Goal: Task Accomplishment & Management: Complete application form

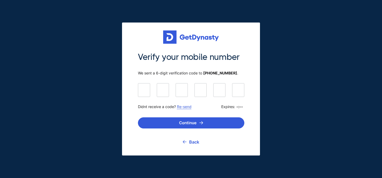
click at [185, 107] on link "Re-send" at bounding box center [184, 107] width 15 height 5
click at [146, 91] on input at bounding box center [191, 89] width 106 height 13
type input "******"
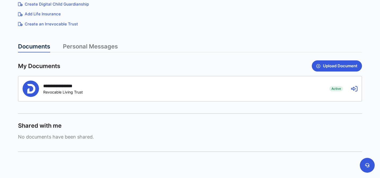
scroll to position [116, 0]
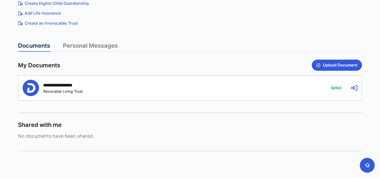
click at [115, 92] on div "**********" at bounding box center [172, 88] width 299 height 16
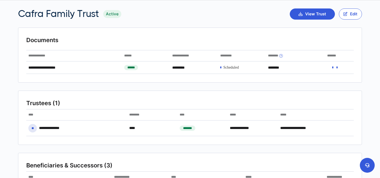
scroll to position [24, 0]
drag, startPoint x: 304, startPoint y: 16, endPoint x: 305, endPoint y: 35, distance: 18.9
click at [353, 12] on button "Edit" at bounding box center [350, 13] width 23 height 11
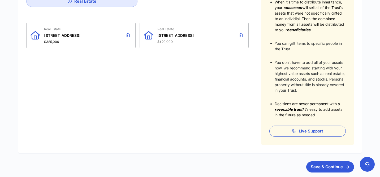
scroll to position [175, 0]
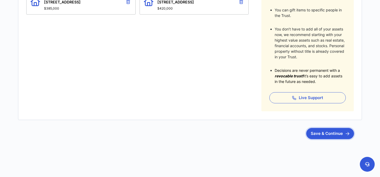
click at [320, 132] on button "Save & Continue" at bounding box center [330, 133] width 48 height 11
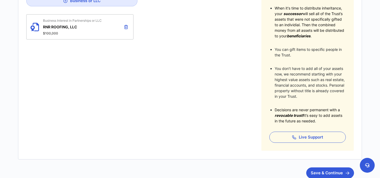
scroll to position [174, 0]
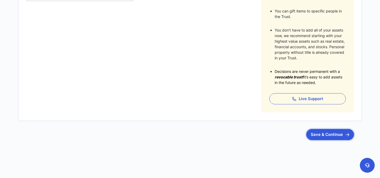
click at [331, 135] on button "Save & Continue" at bounding box center [330, 134] width 48 height 11
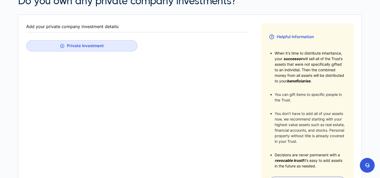
scroll to position [174, 0]
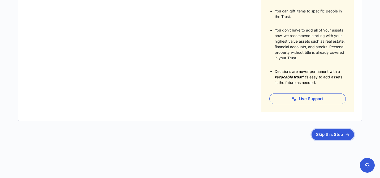
click at [327, 135] on button "Skip this Step" at bounding box center [333, 134] width 42 height 11
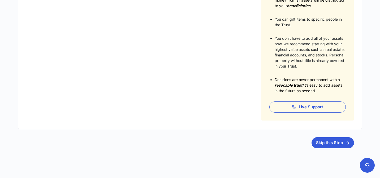
scroll to position [171, 0]
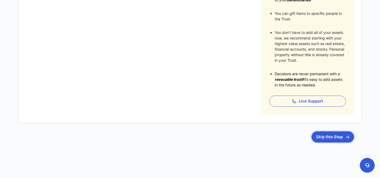
click at [325, 139] on button "Skip this Step" at bounding box center [333, 137] width 42 height 11
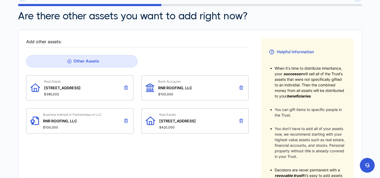
scroll to position [53, 0]
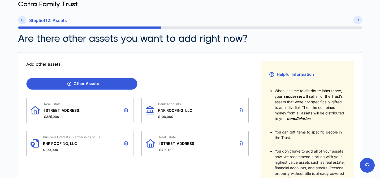
click at [133, 87] on link "Other Assets" at bounding box center [81, 84] width 111 height 12
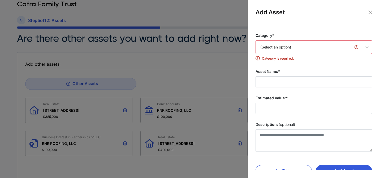
click at [280, 49] on div "(Select an option)" at bounding box center [308, 47] width 97 height 5
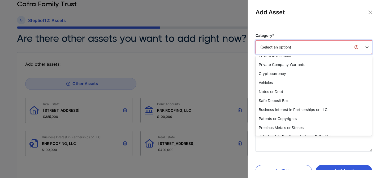
scroll to position [61, 0]
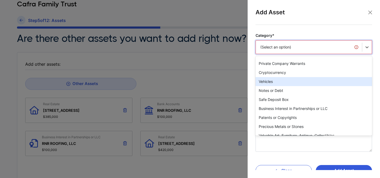
click at [267, 84] on div "Vehicles" at bounding box center [314, 81] width 117 height 9
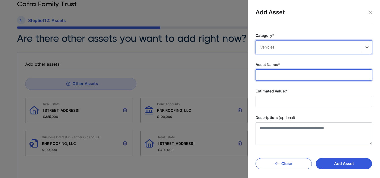
click at [277, 75] on input "Asset Name:*" at bounding box center [314, 75] width 117 height 11
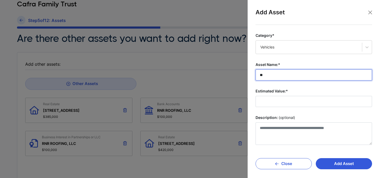
type input "*"
type input "**********"
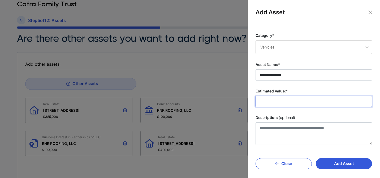
click at [285, 102] on input "Estimated Value:*" at bounding box center [314, 101] width 117 height 11
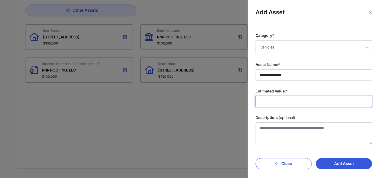
scroll to position [126, 0]
type input "*******"
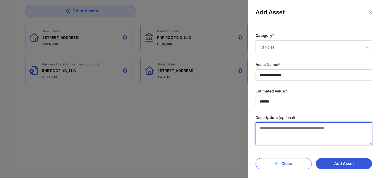
click at [286, 127] on textarea "Description: (optional)" at bounding box center [314, 134] width 117 height 23
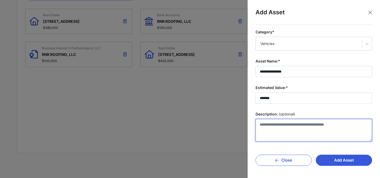
scroll to position [142, 0]
click at [271, 126] on textarea "**********" at bounding box center [313, 130] width 114 height 23
click at [297, 121] on textarea "**********" at bounding box center [313, 130] width 114 height 23
click at [297, 125] on textarea "**********" at bounding box center [313, 130] width 114 height 23
click at [296, 133] on textarea "**********" at bounding box center [313, 130] width 114 height 23
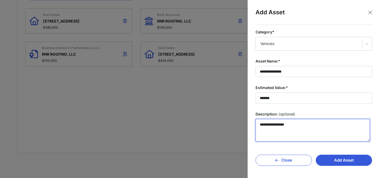
click at [297, 128] on textarea "**********" at bounding box center [313, 130] width 114 height 23
click at [297, 126] on textarea "**********" at bounding box center [313, 130] width 114 height 23
type textarea "**********"
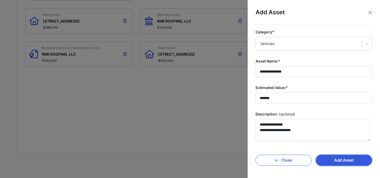
click at [332, 161] on button "Add Asset" at bounding box center [344, 160] width 56 height 11
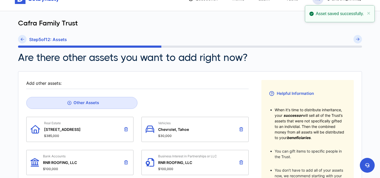
scroll to position [19, 0]
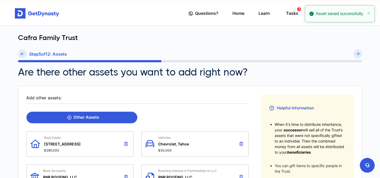
click at [77, 117] on div "Other Assets" at bounding box center [83, 117] width 32 height 5
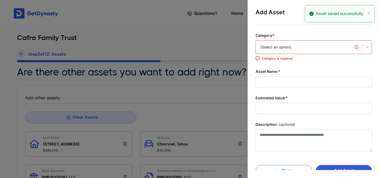
click at [305, 46] on div "(Select an option)" at bounding box center [308, 47] width 97 height 5
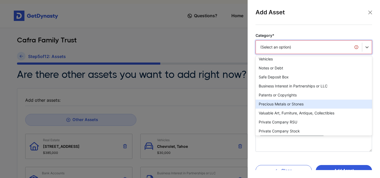
scroll to position [70, 0]
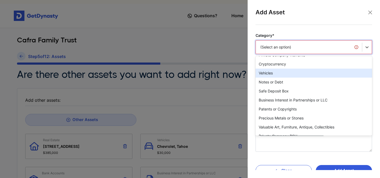
click at [287, 71] on div "Vehicles" at bounding box center [314, 73] width 117 height 9
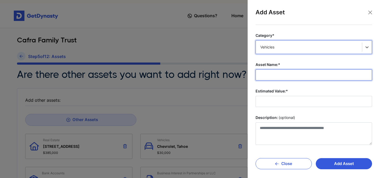
click at [281, 74] on input "Asset Name:*" at bounding box center [314, 75] width 117 height 11
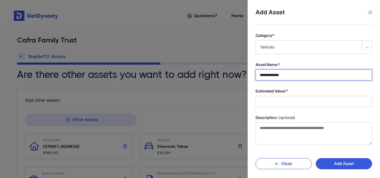
drag, startPoint x: 299, startPoint y: 75, endPoint x: 264, endPoint y: 73, distance: 35.1
click at [264, 73] on input "**********" at bounding box center [314, 75] width 117 height 11
type input "*"
type input "**********"
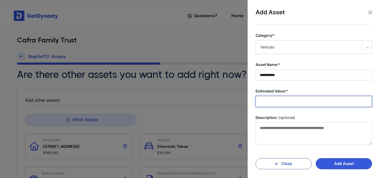
click at [282, 101] on input "Estimated Value:*" at bounding box center [314, 101] width 117 height 11
type input "*******"
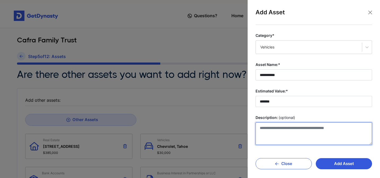
click at [281, 125] on textarea "Description: (optional)" at bounding box center [314, 134] width 117 height 23
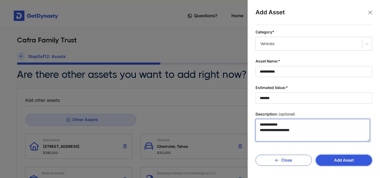
type textarea "**********"
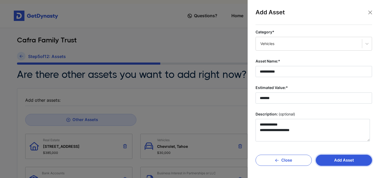
click at [333, 166] on button "Add Asset" at bounding box center [344, 160] width 56 height 11
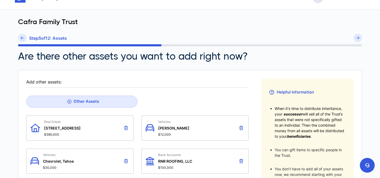
scroll to position [33, 0]
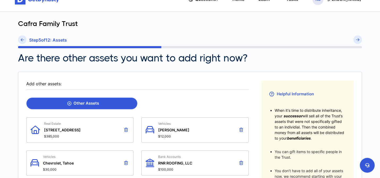
click at [84, 106] on link "Other Assets" at bounding box center [81, 104] width 111 height 12
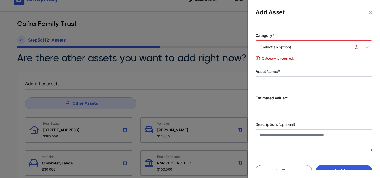
click at [264, 49] on div "(Select an option)" at bounding box center [308, 47] width 97 height 5
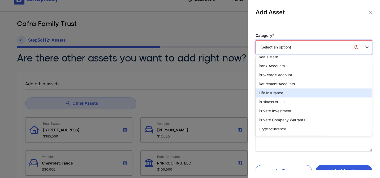
scroll to position [10, 0]
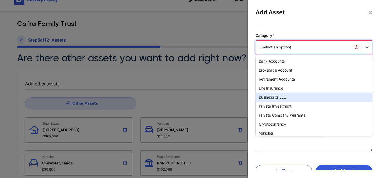
click at [270, 100] on div "Business or LLC" at bounding box center [314, 97] width 117 height 9
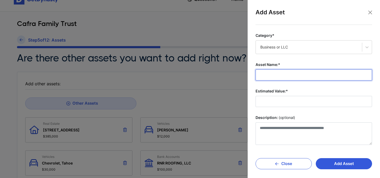
click at [278, 73] on input "Asset Name:*" at bounding box center [314, 75] width 117 height 11
type input "**********"
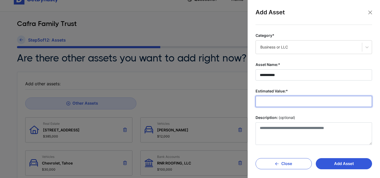
click at [273, 97] on input "Estimated Value:*" at bounding box center [314, 101] width 117 height 11
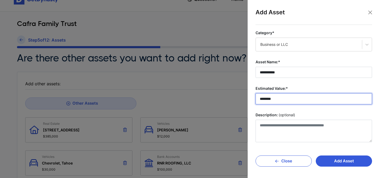
scroll to position [3, 0]
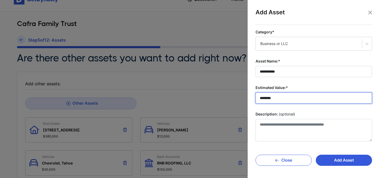
type input "********"
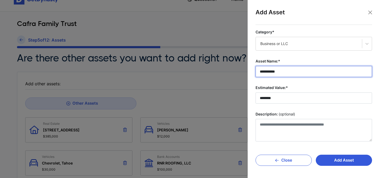
click at [281, 71] on input "**********" at bounding box center [314, 71] width 117 height 11
type input "**********"
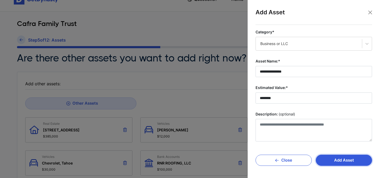
click at [329, 163] on button "Add Asset" at bounding box center [344, 160] width 56 height 11
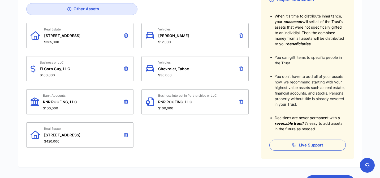
scroll to position [110, 0]
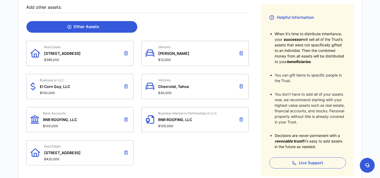
click at [127, 29] on link "Other Assets" at bounding box center [81, 27] width 111 height 12
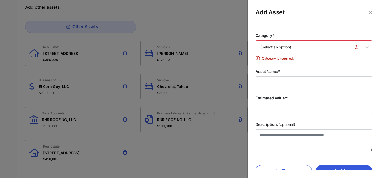
scroll to position [110, 0]
click at [267, 39] on div "Category* (Select an option) Category is required." at bounding box center [314, 47] width 117 height 28
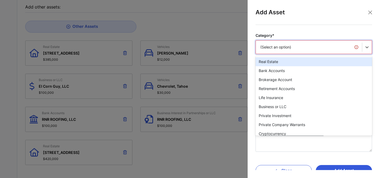
click at [267, 47] on div "(Select an option)" at bounding box center [308, 47] width 97 height 5
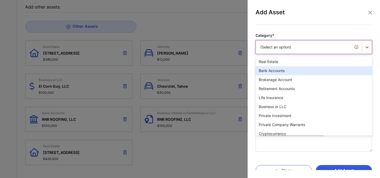
click at [269, 71] on div "Bank Accounts" at bounding box center [314, 70] width 117 height 9
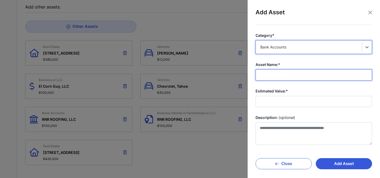
click at [273, 76] on input "Asset Name:*" at bounding box center [314, 75] width 117 height 11
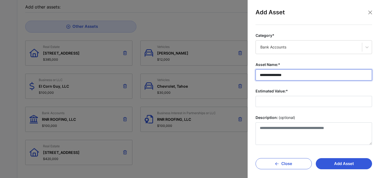
type input "**********"
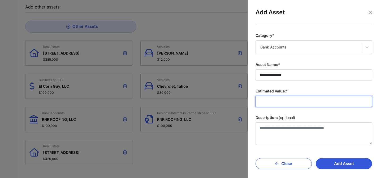
click at [272, 102] on input "Estimated Value:*" at bounding box center [314, 101] width 117 height 11
type input "********"
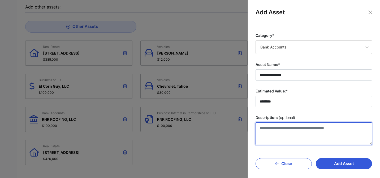
click at [312, 131] on textarea "Description: (optional)" at bounding box center [314, 134] width 117 height 23
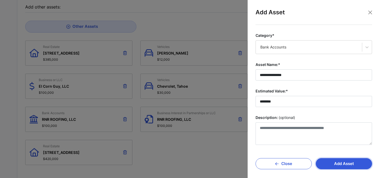
click at [335, 167] on button "Add Asset" at bounding box center [344, 163] width 56 height 11
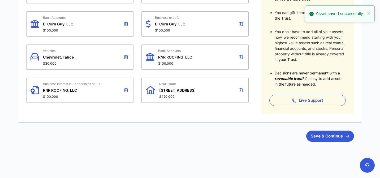
scroll to position [174, 0]
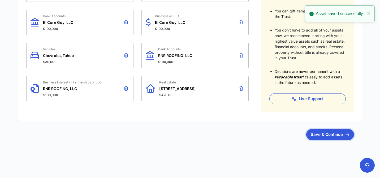
click at [317, 135] on button "Save & Continue" at bounding box center [330, 134] width 48 height 11
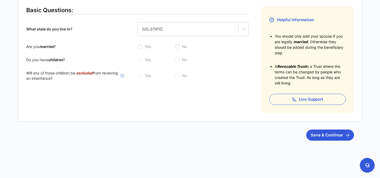
scroll to position [108, 0]
click at [317, 140] on button "Save & Continue" at bounding box center [330, 134] width 48 height 11
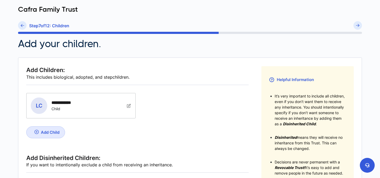
scroll to position [24, 0]
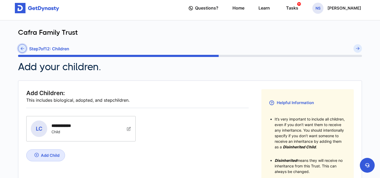
click at [22, 47] on icon at bounding box center [22, 49] width 3 height 4
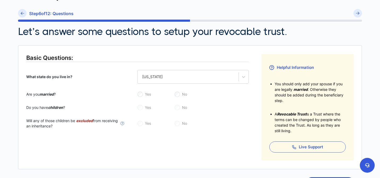
scroll to position [108, 0]
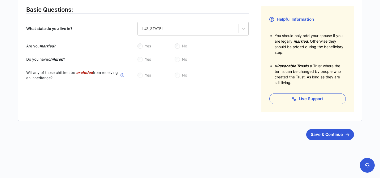
click at [143, 75] on div "Yes No" at bounding box center [192, 75] width 111 height 11
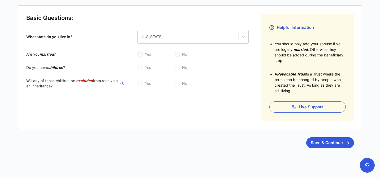
scroll to position [100, 0]
click at [322, 145] on button "Save & Continue" at bounding box center [330, 142] width 48 height 11
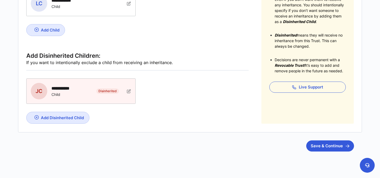
scroll to position [150, 0]
click at [319, 145] on button "Save & Continue" at bounding box center [330, 145] width 48 height 11
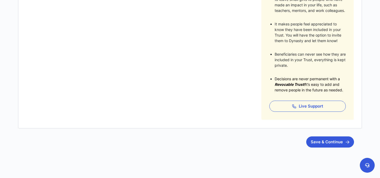
scroll to position [176, 0]
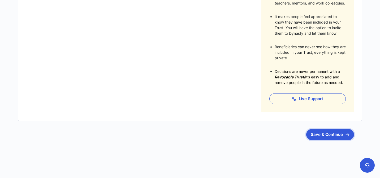
click at [323, 133] on button "Save & Continue" at bounding box center [330, 134] width 48 height 11
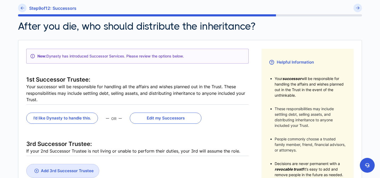
scroll to position [66, 0]
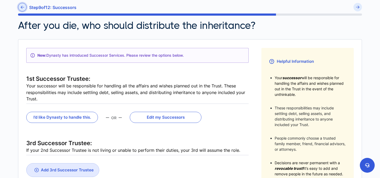
click at [25, 6] on link at bounding box center [22, 7] width 8 height 8
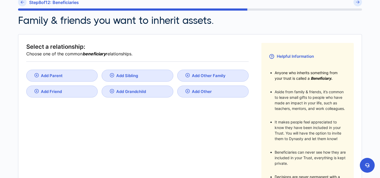
scroll to position [71, 0]
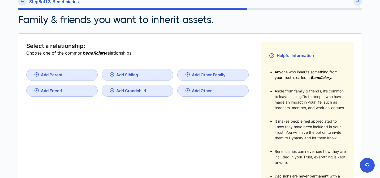
click at [206, 73] on div "Add Other Family" at bounding box center [209, 74] width 34 height 5
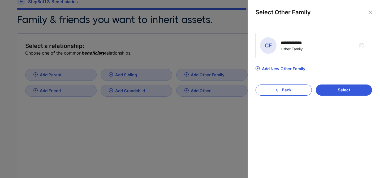
click at [269, 67] on div "Add New Other Family" at bounding box center [284, 68] width 44 height 5
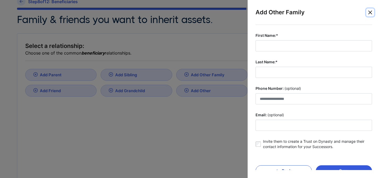
click at [369, 14] on button "Close" at bounding box center [370, 12] width 8 height 8
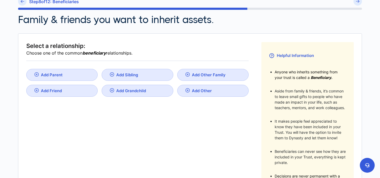
scroll to position [176, 0]
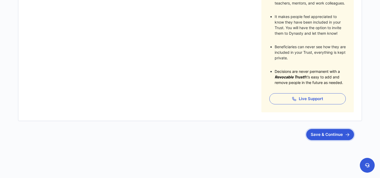
click at [325, 137] on button "Save & Continue" at bounding box center [330, 134] width 48 height 11
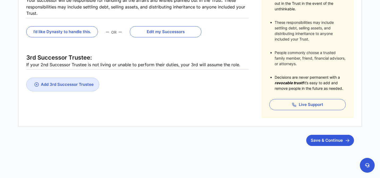
scroll to position [157, 0]
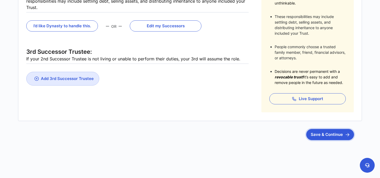
click at [324, 137] on button "Save & Continue" at bounding box center [330, 134] width 48 height 11
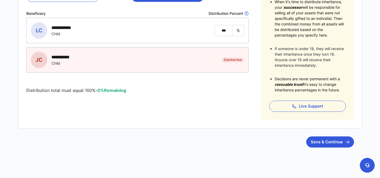
scroll to position [148, 0]
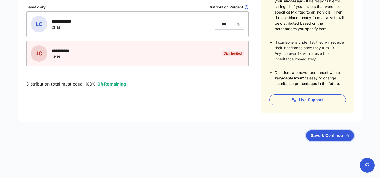
click at [337, 139] on button "Save & Continue" at bounding box center [330, 135] width 48 height 11
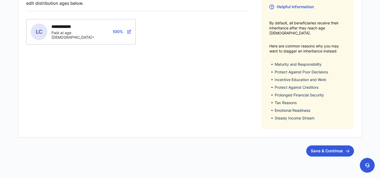
scroll to position [132, 0]
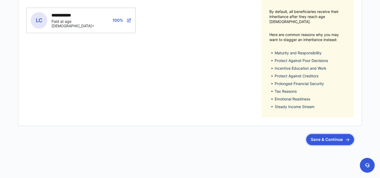
click at [318, 137] on button "Save & Continue" at bounding box center [330, 139] width 48 height 11
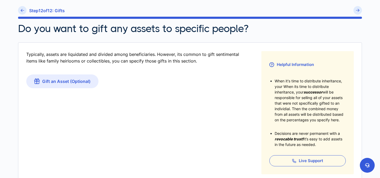
scroll to position [54, 0]
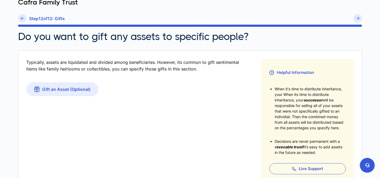
click at [22, 23] on div "Step 12 of 12 : Gifts" at bounding box center [190, 19] width 344 height 11
click at [21, 19] on icon at bounding box center [22, 18] width 3 height 4
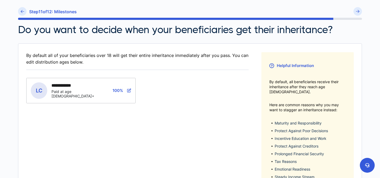
scroll to position [61, 0]
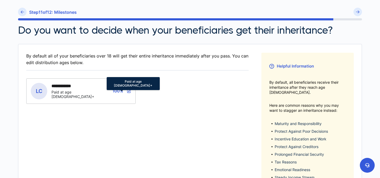
click at [129, 92] on icon at bounding box center [129, 91] width 4 height 4
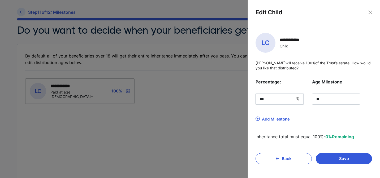
click at [289, 41] on div "**********" at bounding box center [293, 39] width 26 height 5
click at [253, 46] on div "**********" at bounding box center [313, 97] width 125 height 145
click at [266, 43] on span "LC" at bounding box center [266, 43] width 20 height 20
click at [266, 59] on fieldset "**********" at bounding box center [314, 86] width 117 height 107
click at [270, 42] on span "LC" at bounding box center [266, 43] width 20 height 20
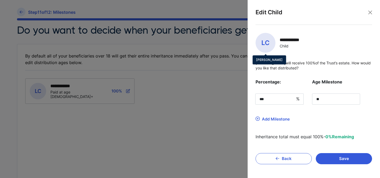
click at [270, 42] on span "LC" at bounding box center [266, 43] width 20 height 20
click at [270, 41] on span "LC" at bounding box center [266, 43] width 20 height 20
click at [370, 11] on button "Close" at bounding box center [370, 12] width 8 height 8
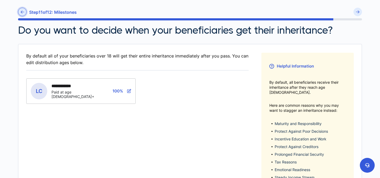
click at [23, 15] on link at bounding box center [22, 12] width 8 height 8
click at [23, 14] on div "Step 11 of 12 : Milestones" at bounding box center [190, 13] width 344 height 11
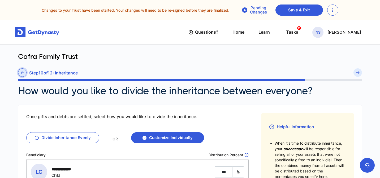
click at [21, 70] on link at bounding box center [22, 72] width 8 height 8
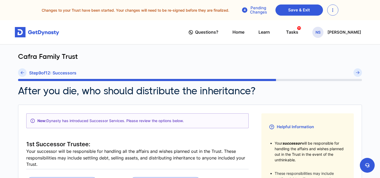
click at [21, 70] on link at bounding box center [22, 72] width 8 height 8
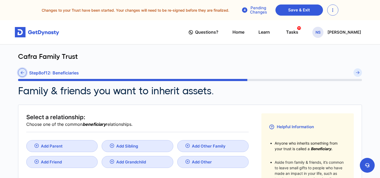
click at [24, 72] on link at bounding box center [22, 72] width 8 height 8
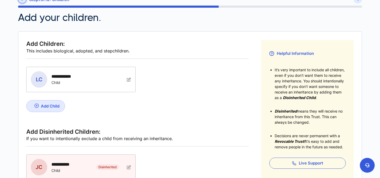
scroll to position [87, 0]
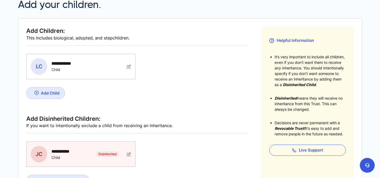
click at [130, 66] on img at bounding box center [129, 66] width 4 height 4
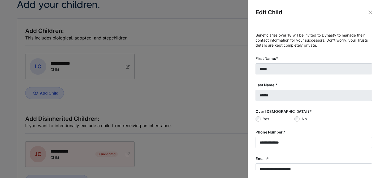
click at [364, 12] on div "Edit Child" at bounding box center [314, 16] width 117 height 17
click at [372, 13] on button "Close" at bounding box center [370, 12] width 8 height 8
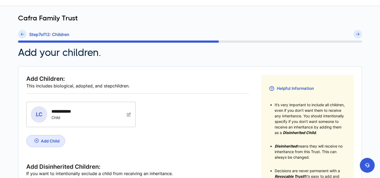
scroll to position [0, 0]
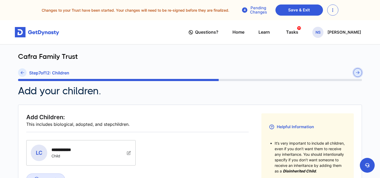
click at [358, 74] on button "submit" at bounding box center [358, 72] width 8 height 8
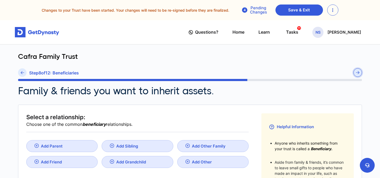
click at [358, 74] on button "submit" at bounding box center [358, 72] width 8 height 8
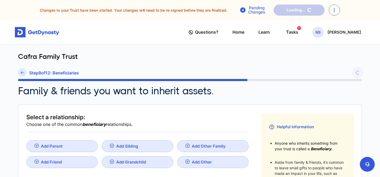
click at [358, 74] on div "Step 8 of 12 : Beneficiaries" at bounding box center [190, 73] width 344 height 11
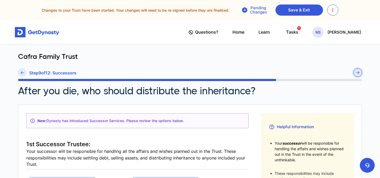
click at [358, 74] on button "submit" at bounding box center [358, 72] width 8 height 8
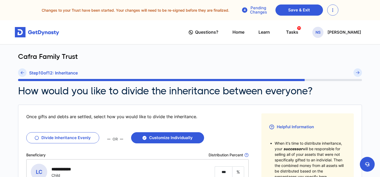
click at [358, 74] on button "submit" at bounding box center [358, 72] width 8 height 8
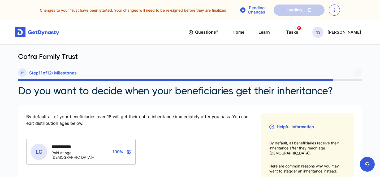
click at [358, 74] on div "Step 11 of 12 : Milestones" at bounding box center [190, 73] width 344 height 11
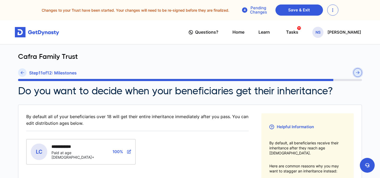
click at [358, 74] on button "submit" at bounding box center [358, 72] width 8 height 8
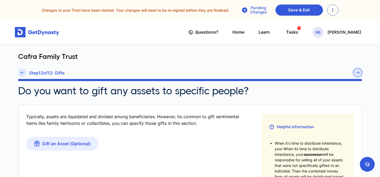
click at [358, 74] on button "submit" at bounding box center [358, 72] width 8 height 8
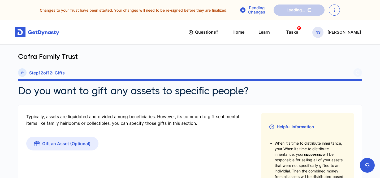
click at [358, 74] on div "Step 12 of 12 : Gifts" at bounding box center [190, 73] width 344 height 11
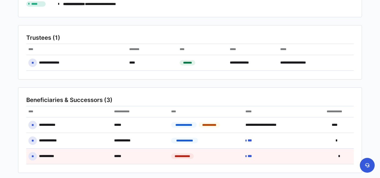
scroll to position [411, 0]
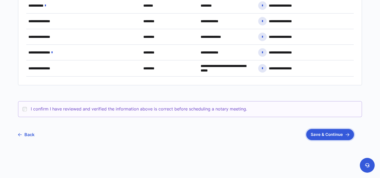
click at [320, 135] on button "Save & Continue" at bounding box center [330, 134] width 48 height 11
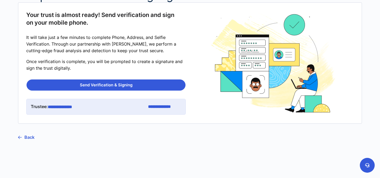
scroll to position [84, 0]
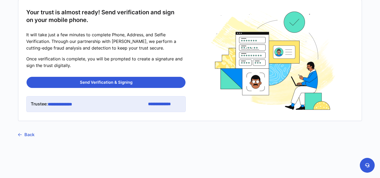
click at [32, 132] on link "Back" at bounding box center [26, 134] width 16 height 13
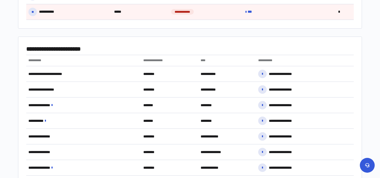
scroll to position [411, 0]
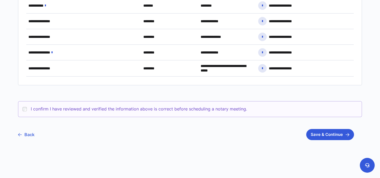
click at [26, 136] on link "Back" at bounding box center [26, 134] width 16 height 13
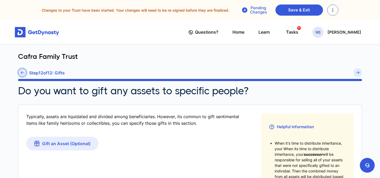
click at [23, 74] on icon at bounding box center [22, 73] width 3 height 4
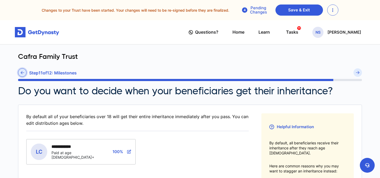
click at [24, 75] on link at bounding box center [22, 72] width 8 height 8
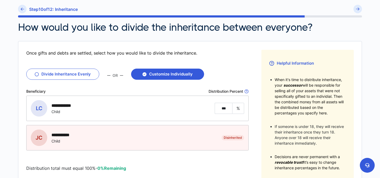
scroll to position [49, 0]
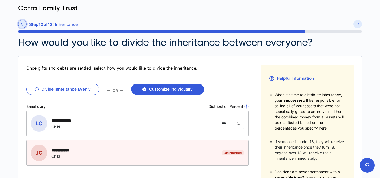
click at [24, 24] on link at bounding box center [22, 24] width 8 height 8
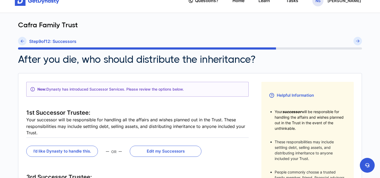
scroll to position [27, 0]
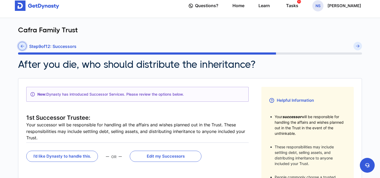
click at [22, 44] on link at bounding box center [22, 46] width 8 height 8
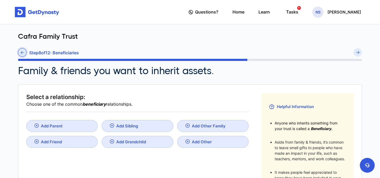
scroll to position [11, 0]
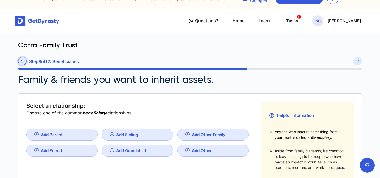
click at [22, 60] on icon at bounding box center [22, 61] width 3 height 4
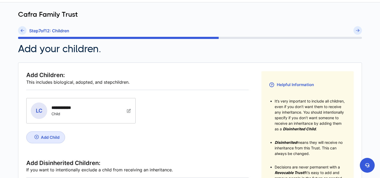
scroll to position [40, 0]
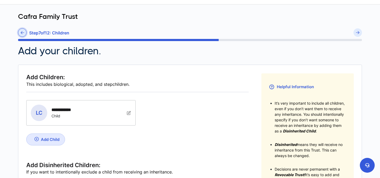
click at [24, 33] on icon at bounding box center [22, 33] width 3 height 4
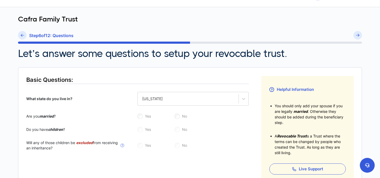
scroll to position [48, 0]
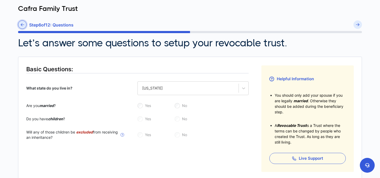
click at [22, 24] on icon at bounding box center [22, 25] width 3 height 4
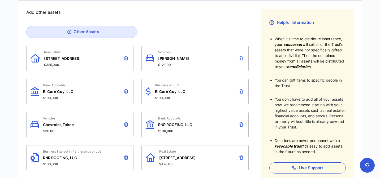
scroll to position [106, 0]
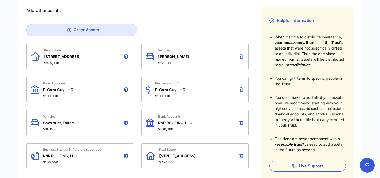
click at [178, 89] on span "El Corn Guy, LLC" at bounding box center [170, 90] width 30 height 5
click at [152, 85] on div "Business or LLC El Corn Guy, LLC $100,000" at bounding box center [194, 89] width 107 height 25
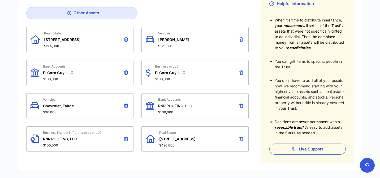
scroll to position [125, 0]
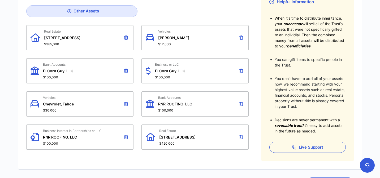
click at [166, 69] on span "El Corn Guy, LLC" at bounding box center [170, 71] width 30 height 5
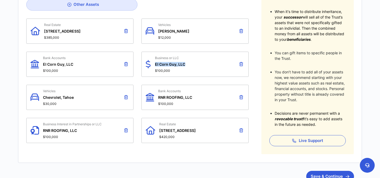
scroll to position [131, 0]
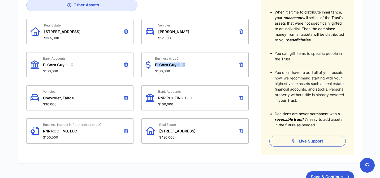
click at [171, 63] on span "El Corn Guy, LLC" at bounding box center [170, 65] width 30 height 5
click at [242, 63] on icon at bounding box center [241, 65] width 4 height 4
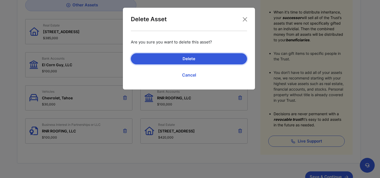
click at [205, 58] on button "Delete" at bounding box center [189, 58] width 116 height 11
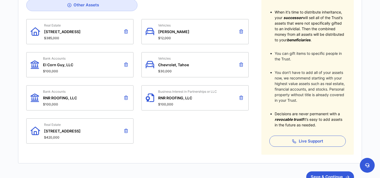
click at [127, 64] on icon at bounding box center [126, 65] width 4 height 4
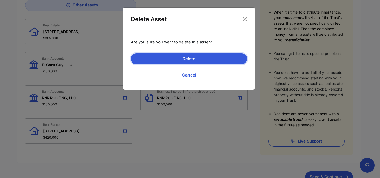
click at [151, 58] on button "Delete" at bounding box center [189, 58] width 116 height 11
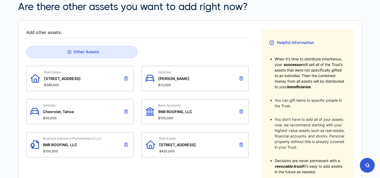
scroll to position [83, 0]
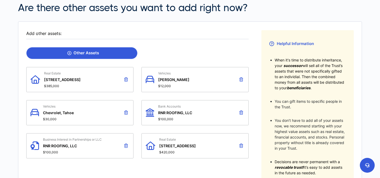
click at [104, 52] on link "Other Assets" at bounding box center [81, 53] width 111 height 12
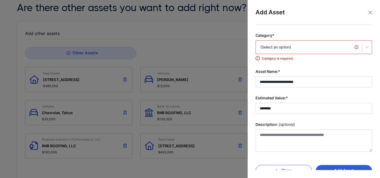
click at [277, 52] on div "(Select an option)" at bounding box center [309, 47] width 106 height 11
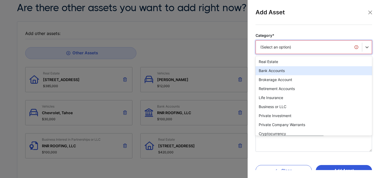
click at [274, 70] on div "Bank Accounts" at bounding box center [314, 70] width 117 height 9
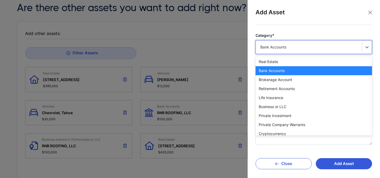
click at [300, 50] on div "Bank Accounts" at bounding box center [309, 47] width 106 height 11
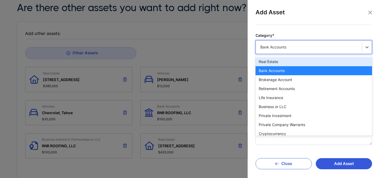
click at [280, 62] on div "Real Estate" at bounding box center [314, 61] width 117 height 9
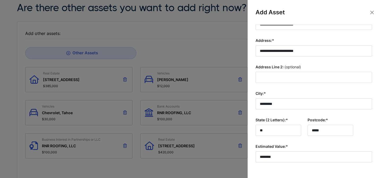
scroll to position [0, 0]
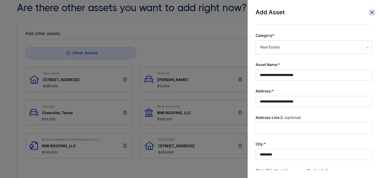
click at [373, 13] on button "Close" at bounding box center [372, 12] width 4 height 4
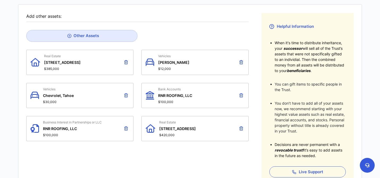
scroll to position [102, 0]
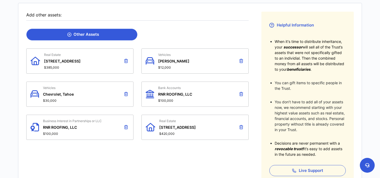
click at [89, 38] on link "Other Assets" at bounding box center [81, 35] width 111 height 12
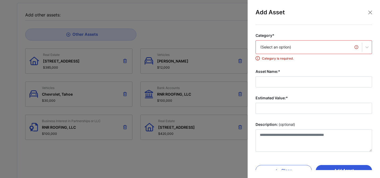
click at [272, 47] on div "(Select an option)" at bounding box center [308, 47] width 97 height 5
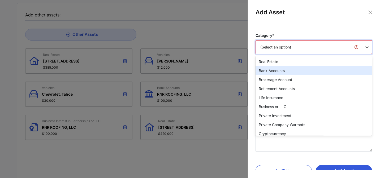
click at [274, 72] on div "Bank Accounts" at bounding box center [314, 70] width 117 height 9
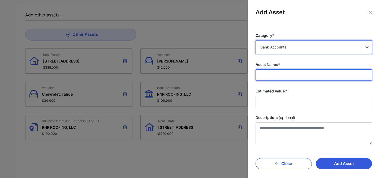
click at [274, 76] on input "Asset Name:*" at bounding box center [314, 75] width 117 height 11
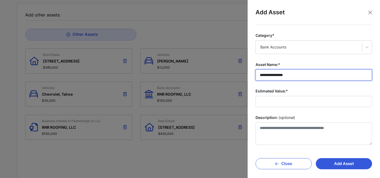
type input "**********"
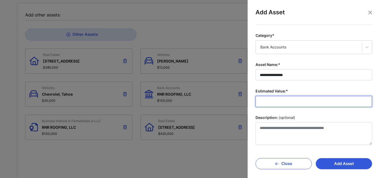
click at [280, 98] on input "Estimated Value:*" at bounding box center [314, 101] width 117 height 11
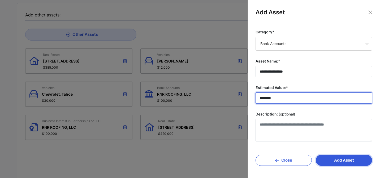
type input "********"
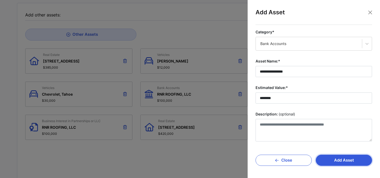
click at [338, 161] on button "Add Asset" at bounding box center [344, 160] width 56 height 11
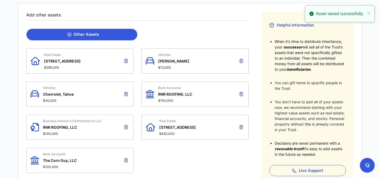
click at [100, 36] on link "Other Assets" at bounding box center [81, 35] width 111 height 12
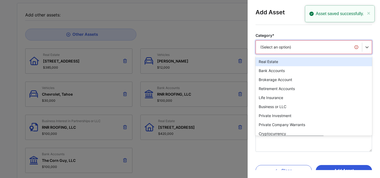
click at [264, 48] on div "(Select an option)" at bounding box center [308, 47] width 97 height 5
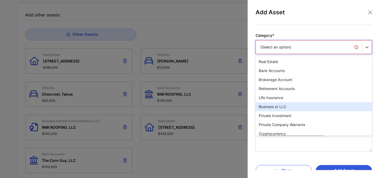
click at [273, 107] on div "Business or LLC" at bounding box center [314, 106] width 117 height 9
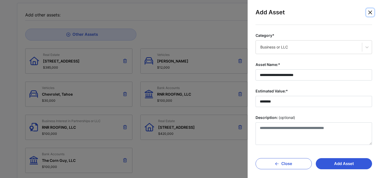
click at [368, 12] on button "Close" at bounding box center [370, 12] width 8 height 8
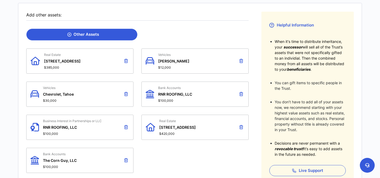
click at [72, 31] on link "Other Assets" at bounding box center [81, 35] width 111 height 12
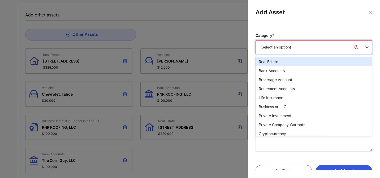
click at [286, 50] on div "(Select an option)" at bounding box center [308, 47] width 97 height 5
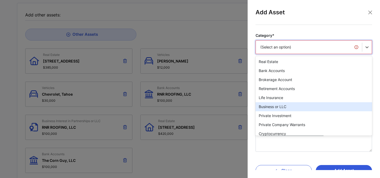
click at [284, 109] on div "Business or LLC" at bounding box center [314, 106] width 117 height 9
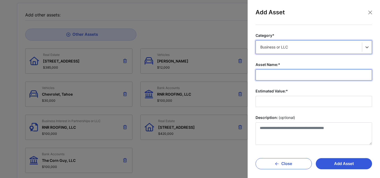
click at [290, 80] on input "Asset Name:*" at bounding box center [314, 75] width 117 height 11
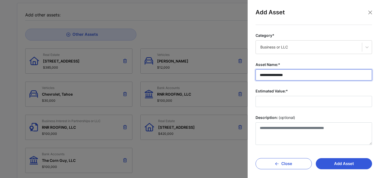
type input "**********"
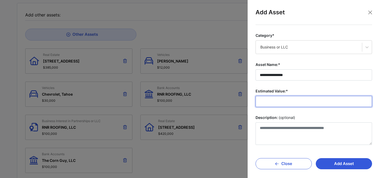
click at [296, 106] on input "Estimated Value:*" at bounding box center [314, 101] width 117 height 11
type input "********"
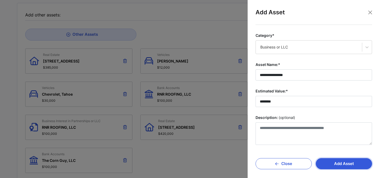
click at [338, 165] on button "Add Asset" at bounding box center [344, 163] width 56 height 11
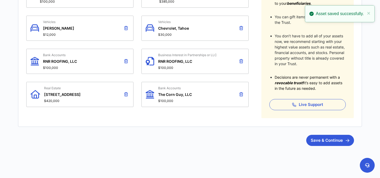
scroll to position [166, 0]
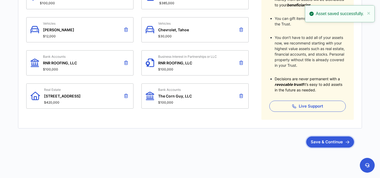
click at [326, 145] on button "Save & Continue" at bounding box center [330, 142] width 48 height 11
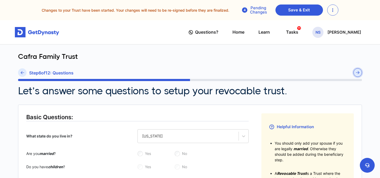
click at [361, 75] on button "submit" at bounding box center [358, 72] width 8 height 8
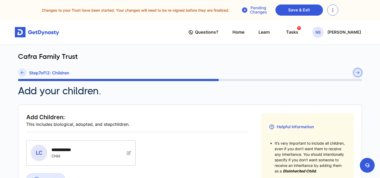
click at [358, 75] on button "submit" at bounding box center [358, 72] width 8 height 8
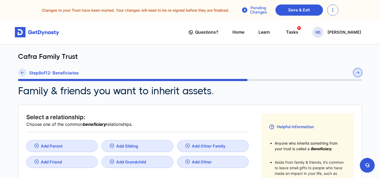
click at [358, 75] on button "submit" at bounding box center [358, 72] width 8 height 8
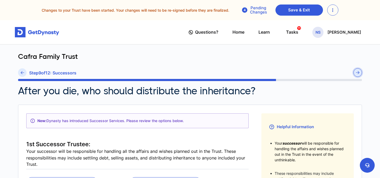
click at [358, 75] on button "submit" at bounding box center [358, 72] width 8 height 8
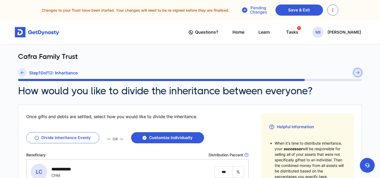
click at [358, 75] on button "submit" at bounding box center [358, 72] width 8 height 8
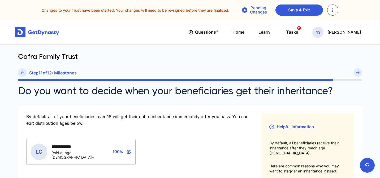
click at [358, 75] on div "Step 11 of 12 : Milestones" at bounding box center [190, 73] width 344 height 11
click at [358, 75] on button "submit" at bounding box center [358, 72] width 8 height 8
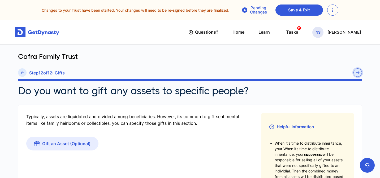
click at [358, 75] on button "submit" at bounding box center [358, 72] width 8 height 8
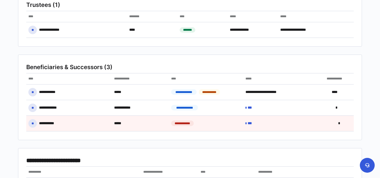
scroll to position [191, 0]
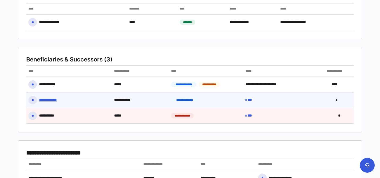
click at [330, 98] on div "*" at bounding box center [338, 100] width 32 height 15
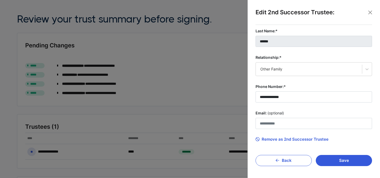
scroll to position [61, 0]
click at [368, 17] on div "Edit 2nd Successor Trustee:" at bounding box center [314, 16] width 117 height 17
click at [368, 16] on button "Close" at bounding box center [370, 12] width 8 height 8
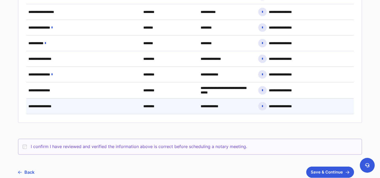
scroll to position [372, 0]
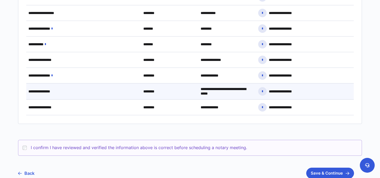
click at [229, 90] on div "**********" at bounding box center [227, 92] width 57 height 16
click at [215, 95] on div "**********" at bounding box center [227, 92] width 57 height 16
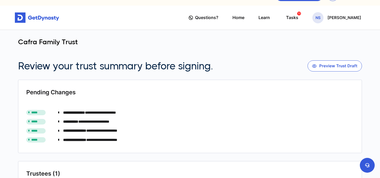
scroll to position [15, 0]
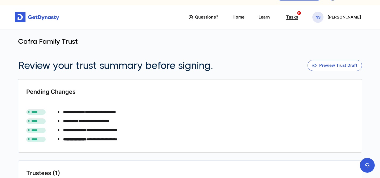
click at [299, 13] on span "11" at bounding box center [299, 13] width 4 height 4
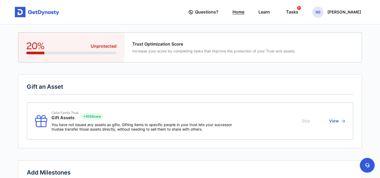
click at [236, 11] on link "Home" at bounding box center [238, 12] width 12 height 15
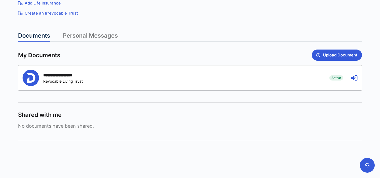
scroll to position [126, 0]
click at [207, 79] on div "**********" at bounding box center [172, 78] width 299 height 16
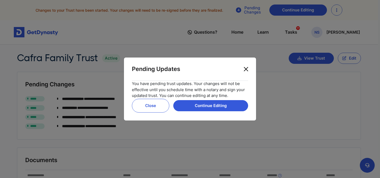
click at [243, 71] on button "Close" at bounding box center [246, 69] width 8 height 8
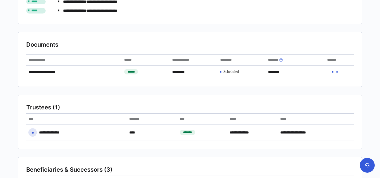
scroll to position [116, 0]
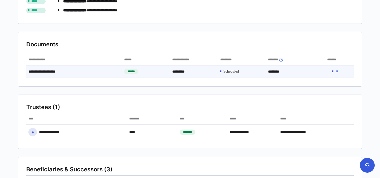
click at [223, 74] on link at bounding box center [229, 72] width 19 height 5
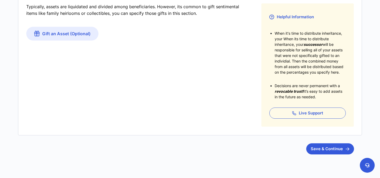
scroll to position [101, 0]
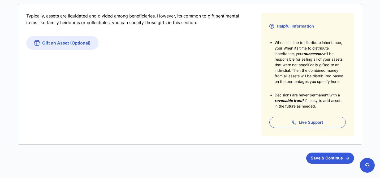
click at [312, 147] on article "Typically, assets are liquidated and divided among beneficiaries. However, its …" at bounding box center [190, 84] width 344 height 160
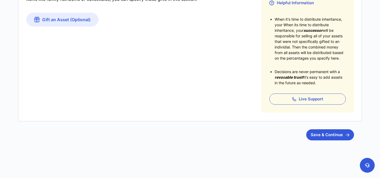
scroll to position [124, 0]
click at [315, 136] on button "Save & Continue" at bounding box center [330, 134] width 48 height 11
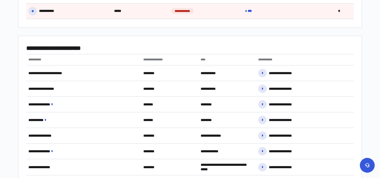
scroll to position [411, 0]
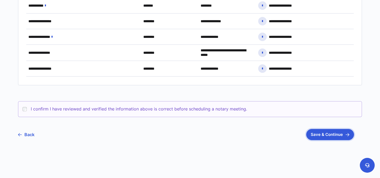
click at [324, 139] on button "Save & Continue" at bounding box center [330, 134] width 48 height 11
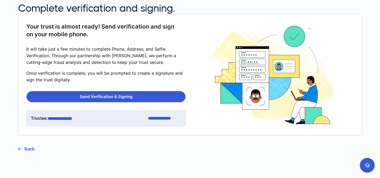
scroll to position [84, 0]
